Goal: Task Accomplishment & Management: Complete application form

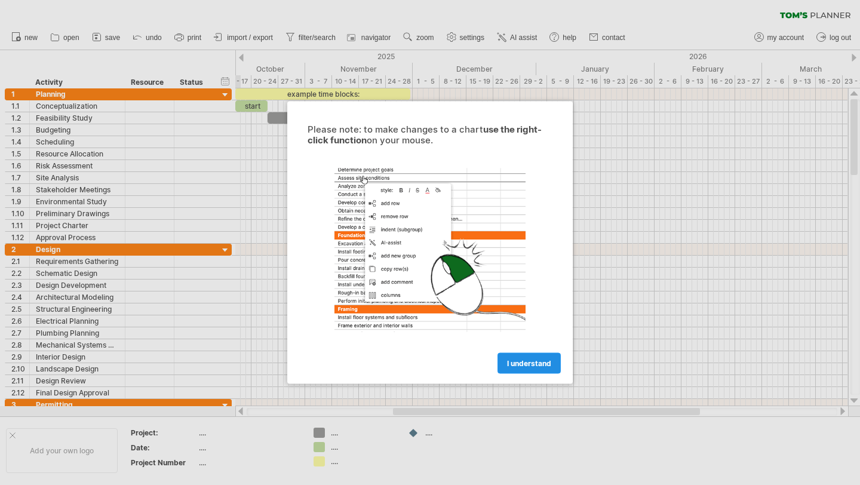
click at [532, 359] on span "I understand" at bounding box center [529, 363] width 44 height 9
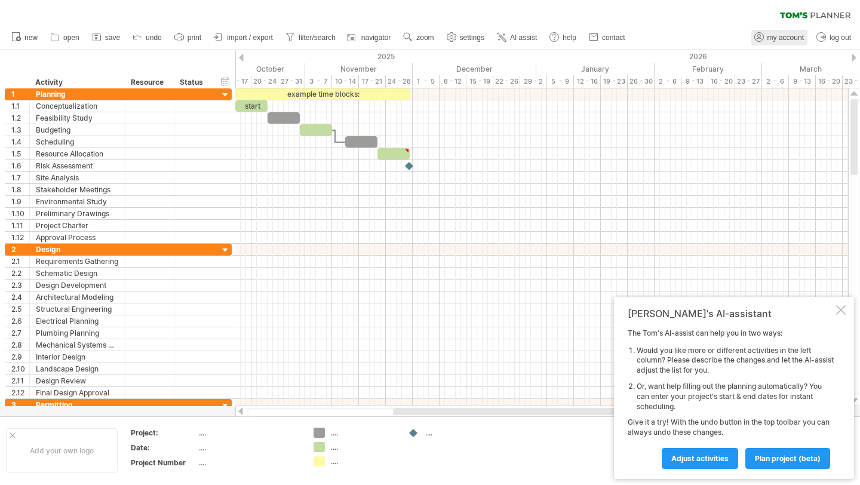
click at [765, 35] on link "my account" at bounding box center [779, 38] width 56 height 16
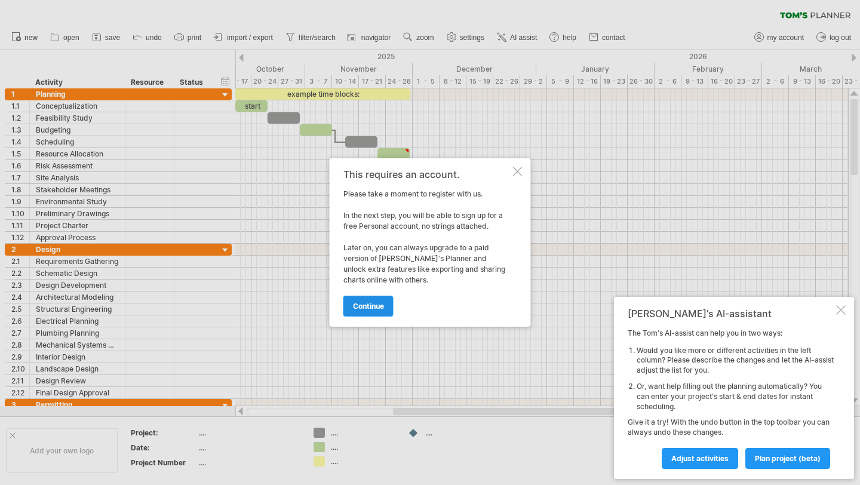
click at [372, 307] on span "continue" at bounding box center [368, 305] width 31 height 9
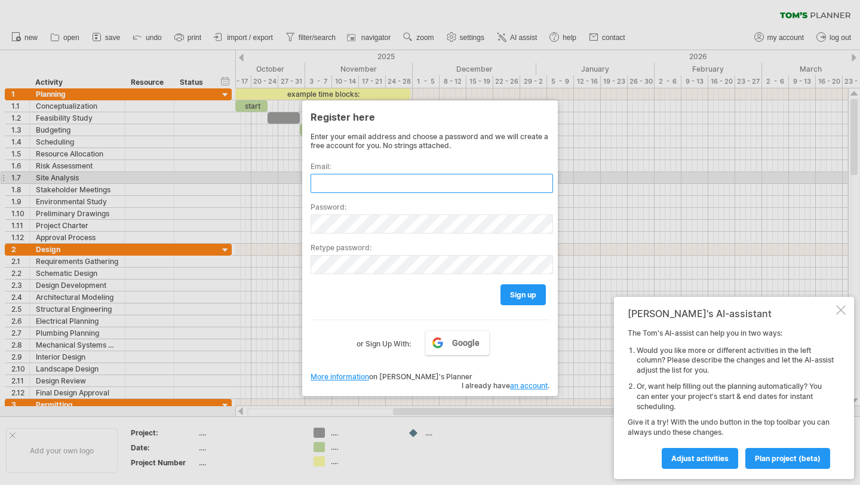
click at [377, 184] on input "text" at bounding box center [431, 183] width 242 height 19
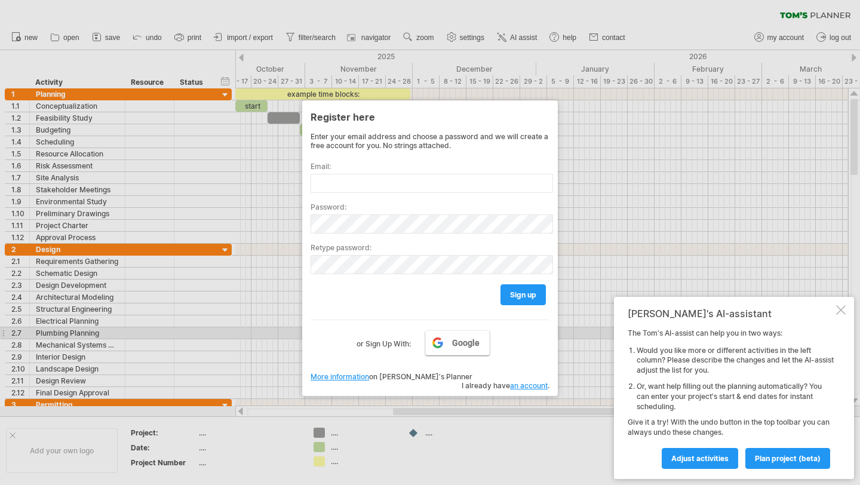
click at [467, 332] on link "Google" at bounding box center [457, 342] width 64 height 25
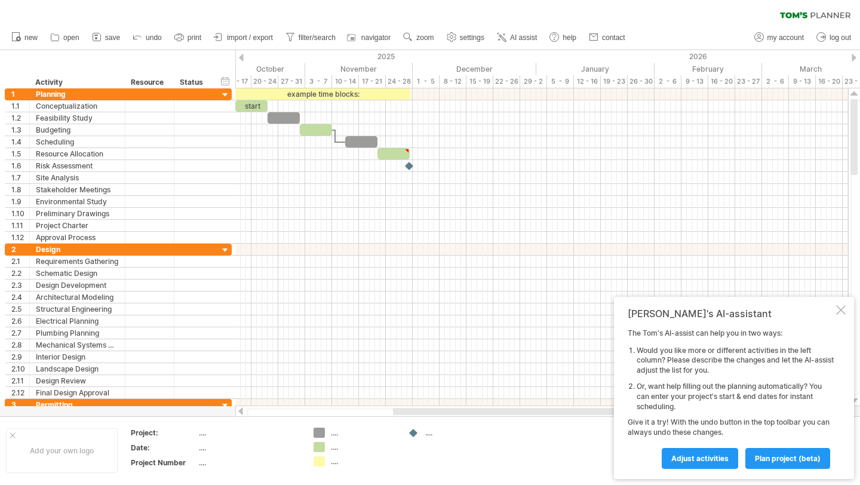
click at [855, 56] on div at bounding box center [853, 58] width 5 height 8
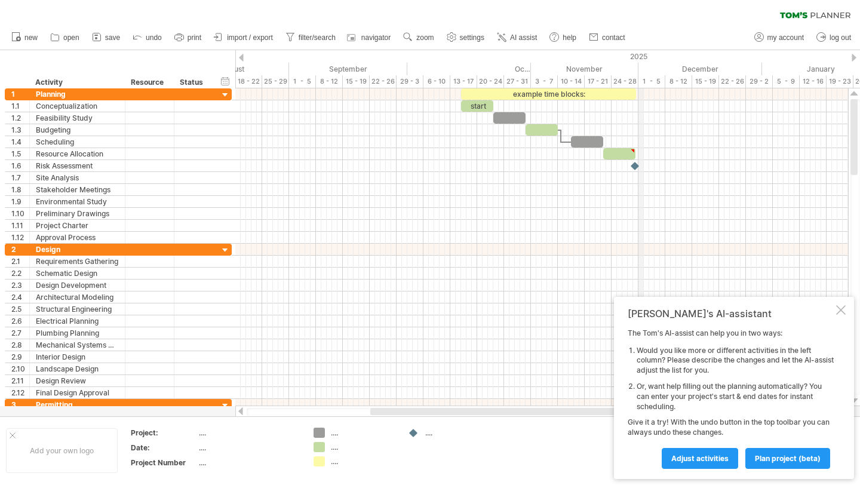
drag, startPoint x: 357, startPoint y: 66, endPoint x: 639, endPoint y: 60, distance: 281.8
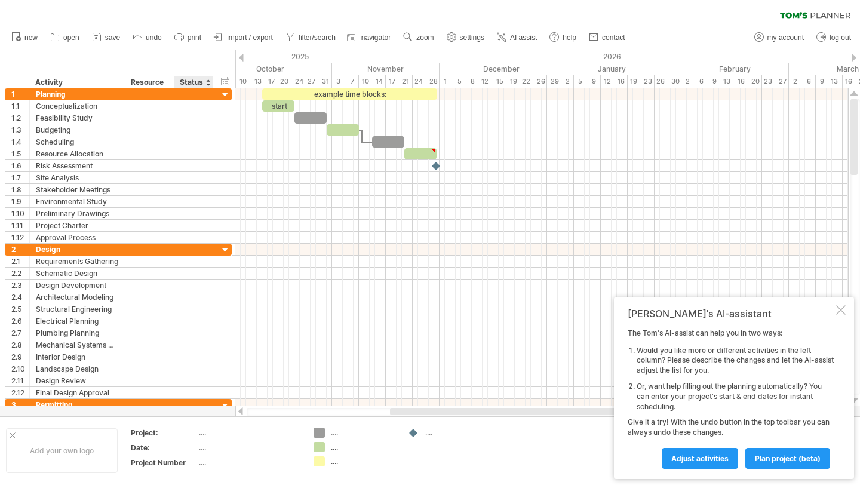
drag, startPoint x: 408, startPoint y: 64, endPoint x: 212, endPoint y: 64, distance: 196.4
click at [212, 64] on div "Trying to reach [DOMAIN_NAME] Connected again... 0% clear filter new 1" at bounding box center [430, 242] width 860 height 485
click at [426, 35] on span "zoom" at bounding box center [424, 37] width 17 height 8
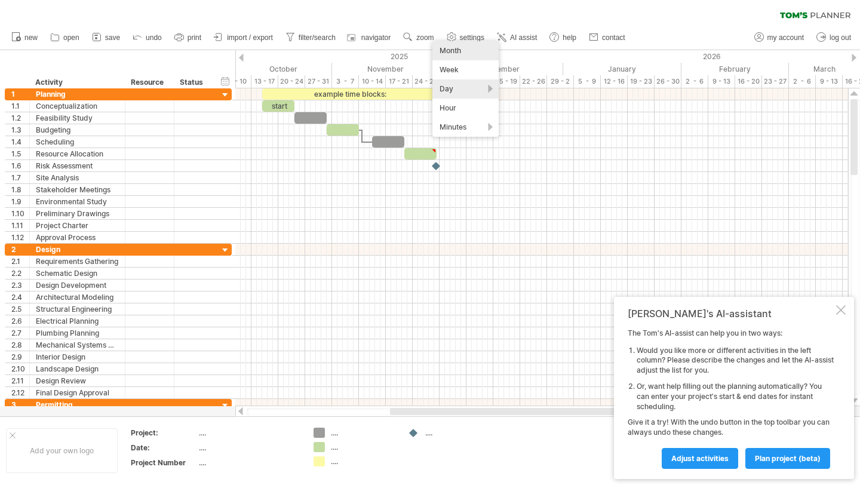
click at [461, 52] on div "Month" at bounding box center [465, 50] width 66 height 19
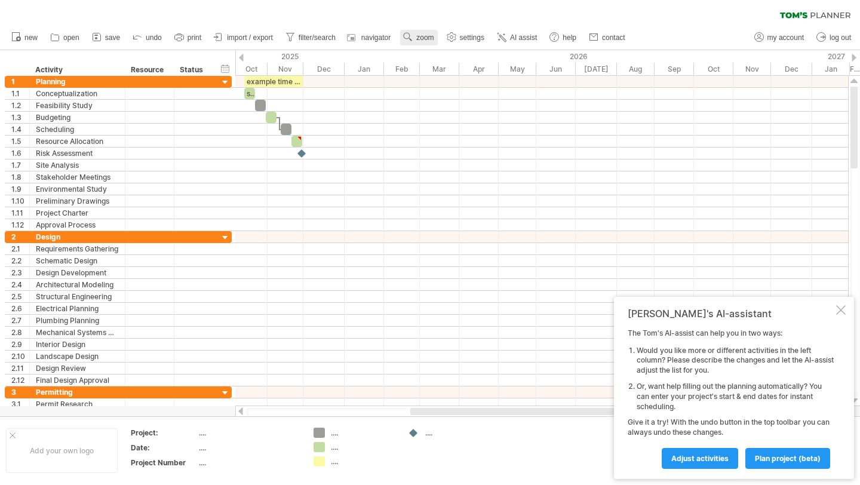
click at [419, 35] on span "zoom" at bounding box center [424, 37] width 17 height 8
click at [445, 64] on div "Week" at bounding box center [458, 69] width 66 height 19
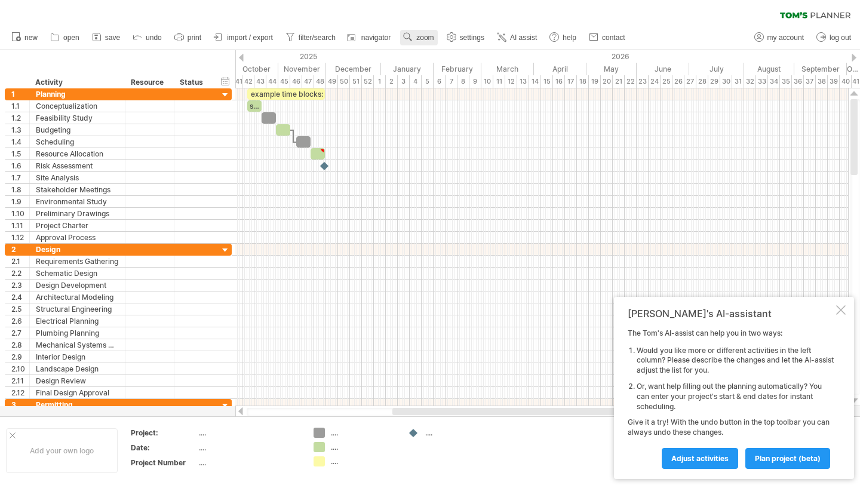
click at [427, 36] on span "zoom" at bounding box center [424, 37] width 17 height 8
click at [457, 86] on div "Day" at bounding box center [466, 90] width 66 height 19
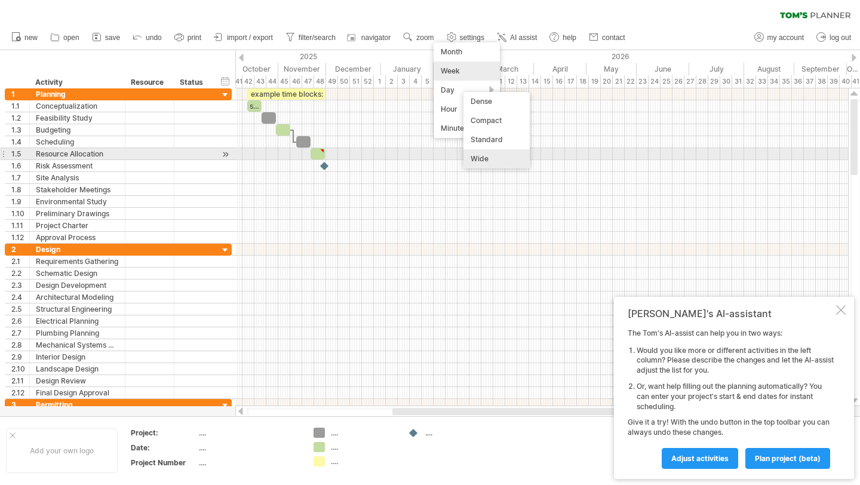
click at [478, 158] on div "Wide" at bounding box center [496, 158] width 66 height 19
